Goal: Transaction & Acquisition: Purchase product/service

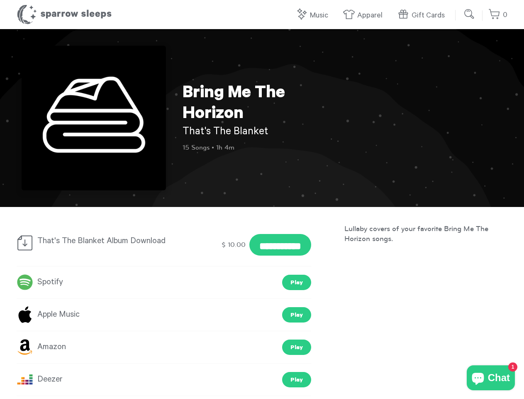
click at [315, 15] on link "Music" at bounding box center [314, 16] width 37 height 18
click at [277, 245] on input "**********" at bounding box center [281, 245] width 62 height 22
type input "**********"
